Goal: Task Accomplishment & Management: Use online tool/utility

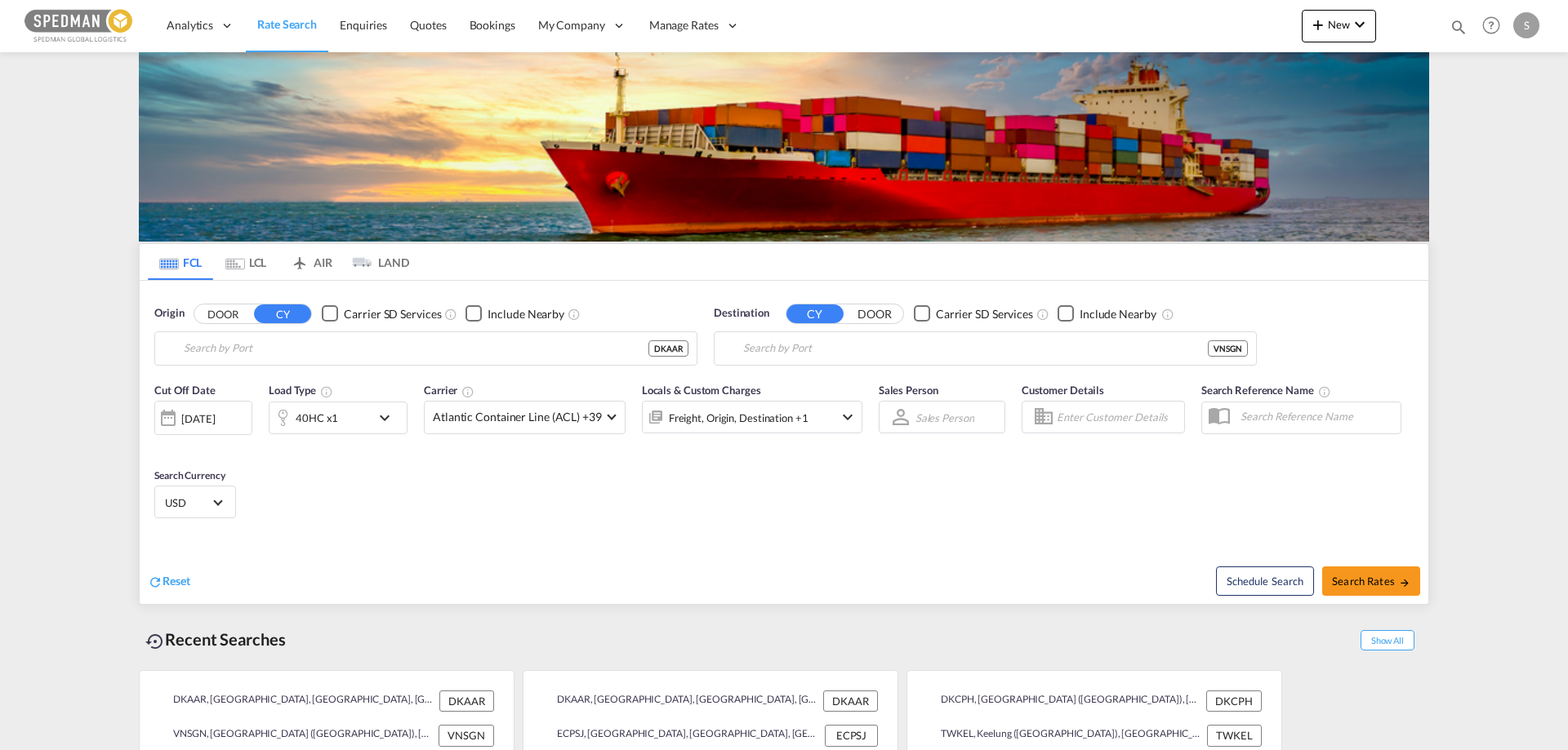
type input "[GEOGRAPHIC_DATA], [GEOGRAPHIC_DATA]"
type input "Ho Chi Minh City ([GEOGRAPHIC_DATA]), VNSGN"
drag, startPoint x: 1524, startPoint y: 0, endPoint x: 827, endPoint y: 493, distance: 853.7
click at [827, 493] on div "Cut Off Date 23 Sep 2025 23/09/2025 Load Type 40HC x1 Carrier Atlantic Containe…" at bounding box center [784, 454] width 1289 height 159
click at [1351, 31] on md-icon "icon-chevron-down" at bounding box center [1359, 24] width 19 height 19
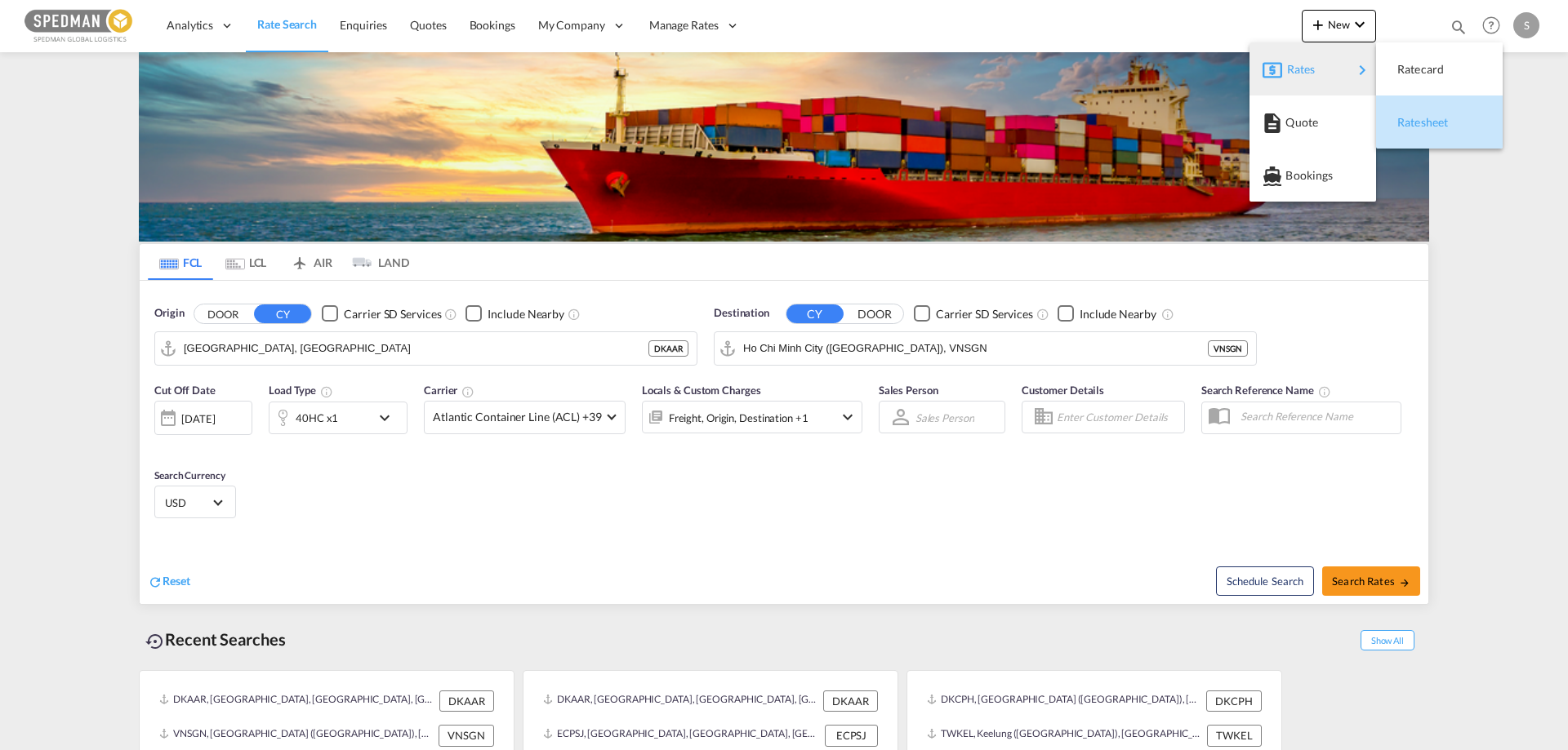
click at [1405, 122] on span "Ratesheet" at bounding box center [1405, 122] width 18 height 33
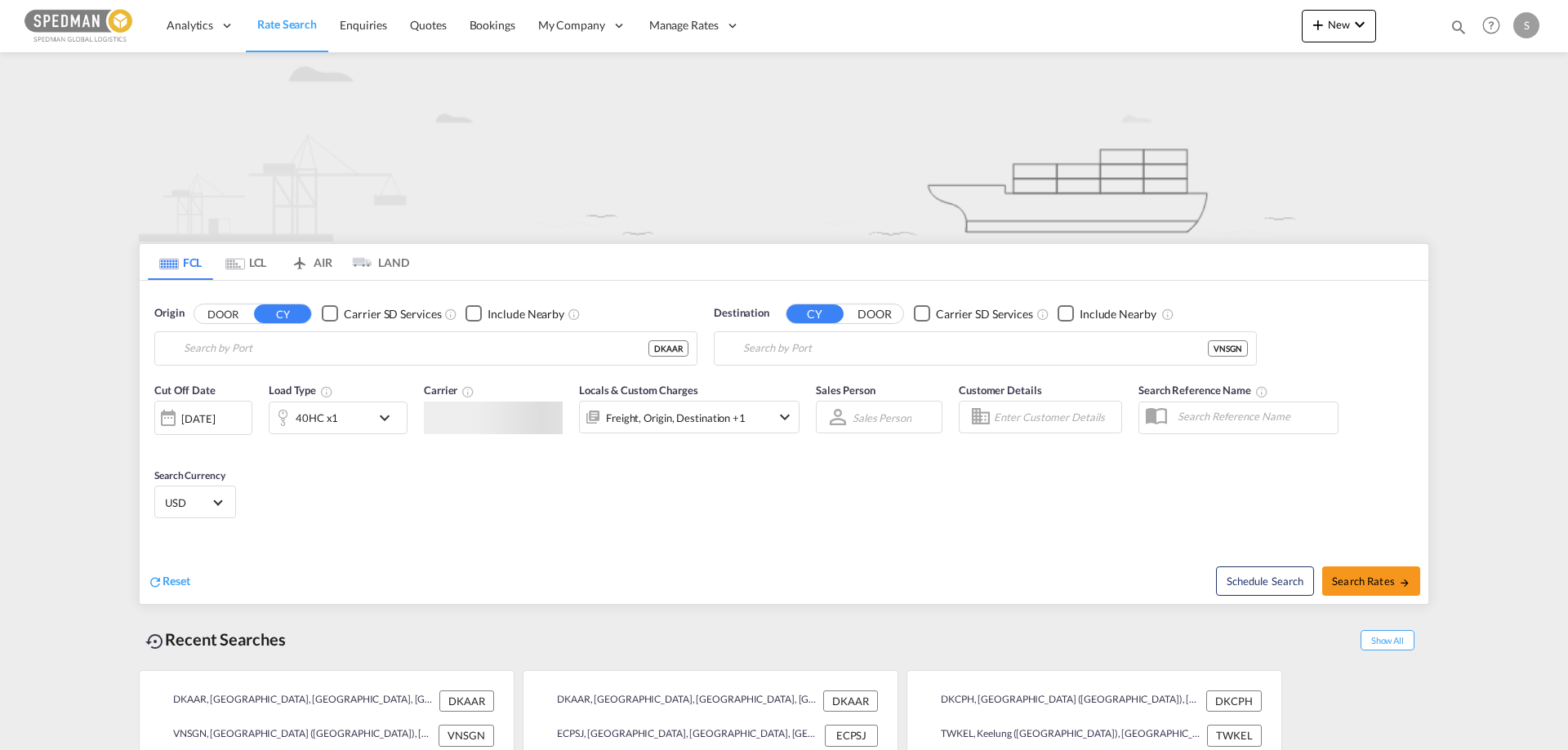
type input "[GEOGRAPHIC_DATA], [GEOGRAPHIC_DATA]"
type input "Ho Chi Minh City ([GEOGRAPHIC_DATA]), VNSGN"
